Goal: Information Seeking & Learning: Learn about a topic

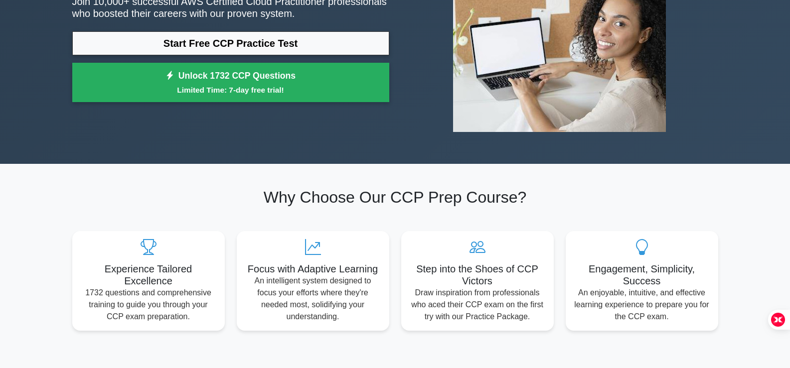
scroll to position [50, 0]
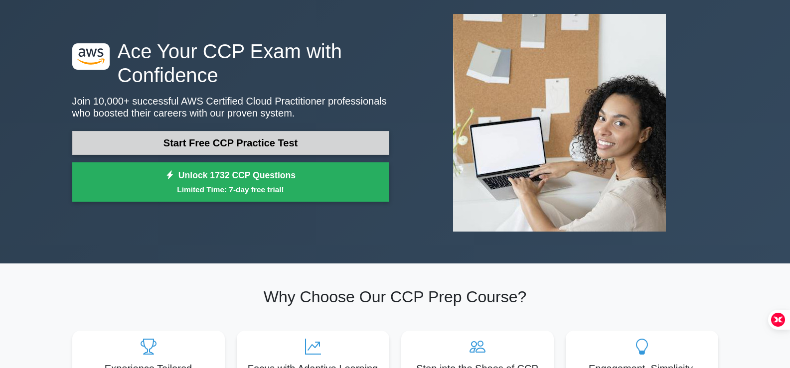
click at [251, 138] on link "Start Free CCP Practice Test" at bounding box center [230, 143] width 317 height 24
